Goal: Go to known website: Access a specific website the user already knows

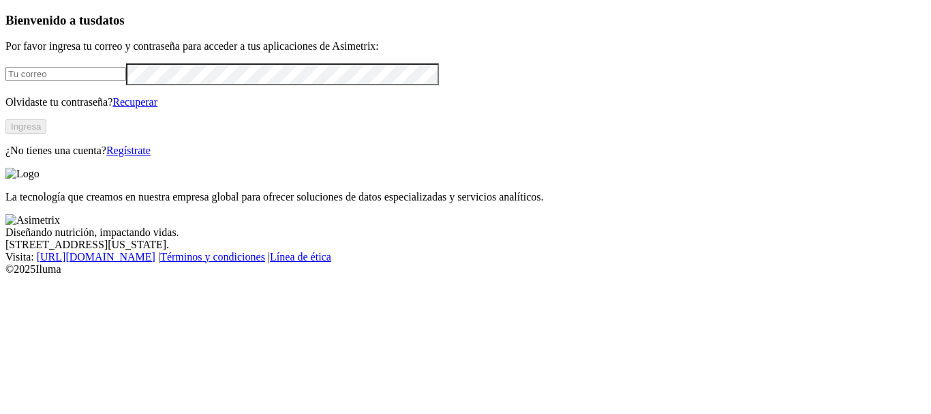
type input "[PERSON_NAME][EMAIL_ADDRESS][PERSON_NAME][DOMAIN_NAME]"
click at [46, 134] on button "Ingresa" at bounding box center [25, 126] width 41 height 14
